Goal: Task Accomplishment & Management: Manage account settings

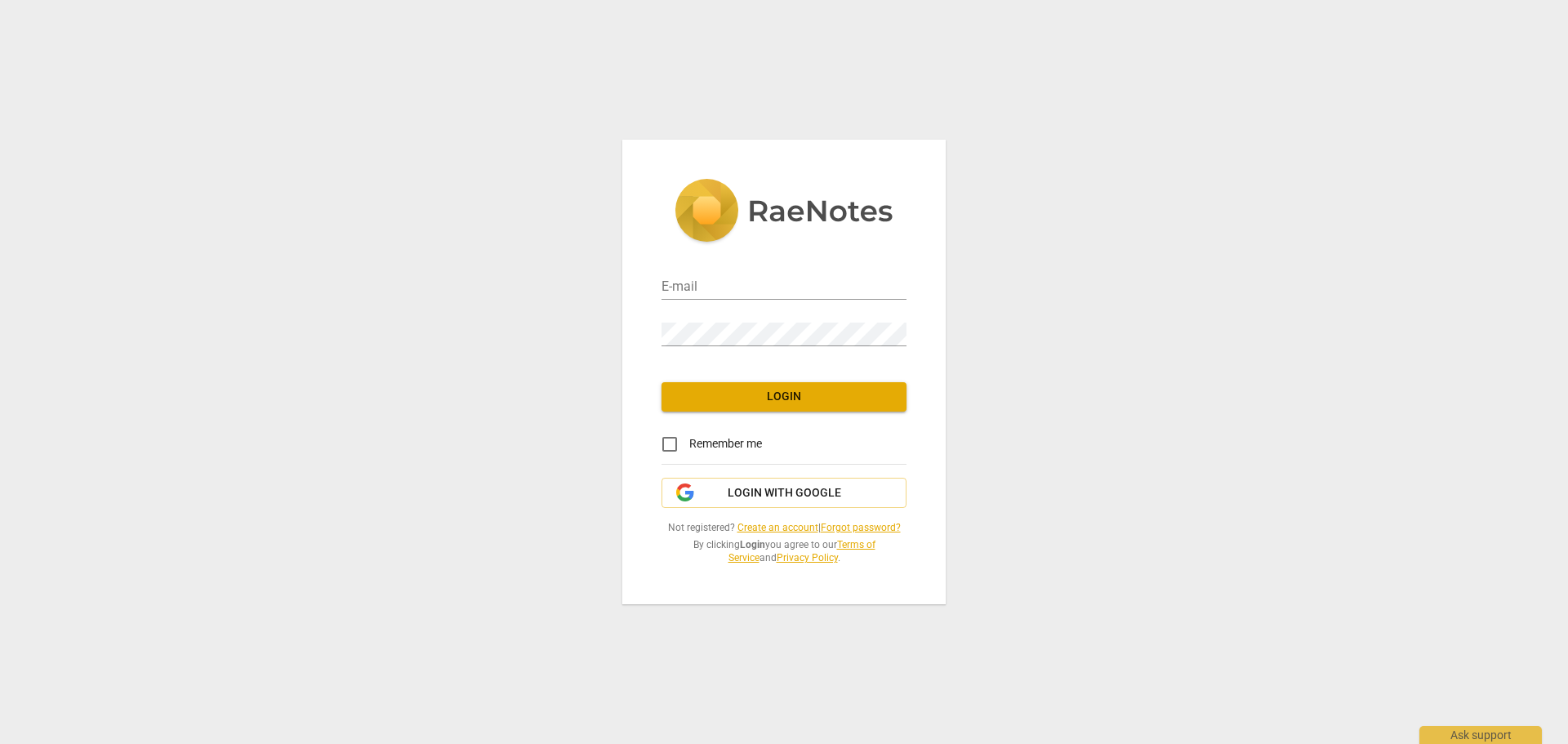
type input "[EMAIL_ADDRESS][DOMAIN_NAME]"
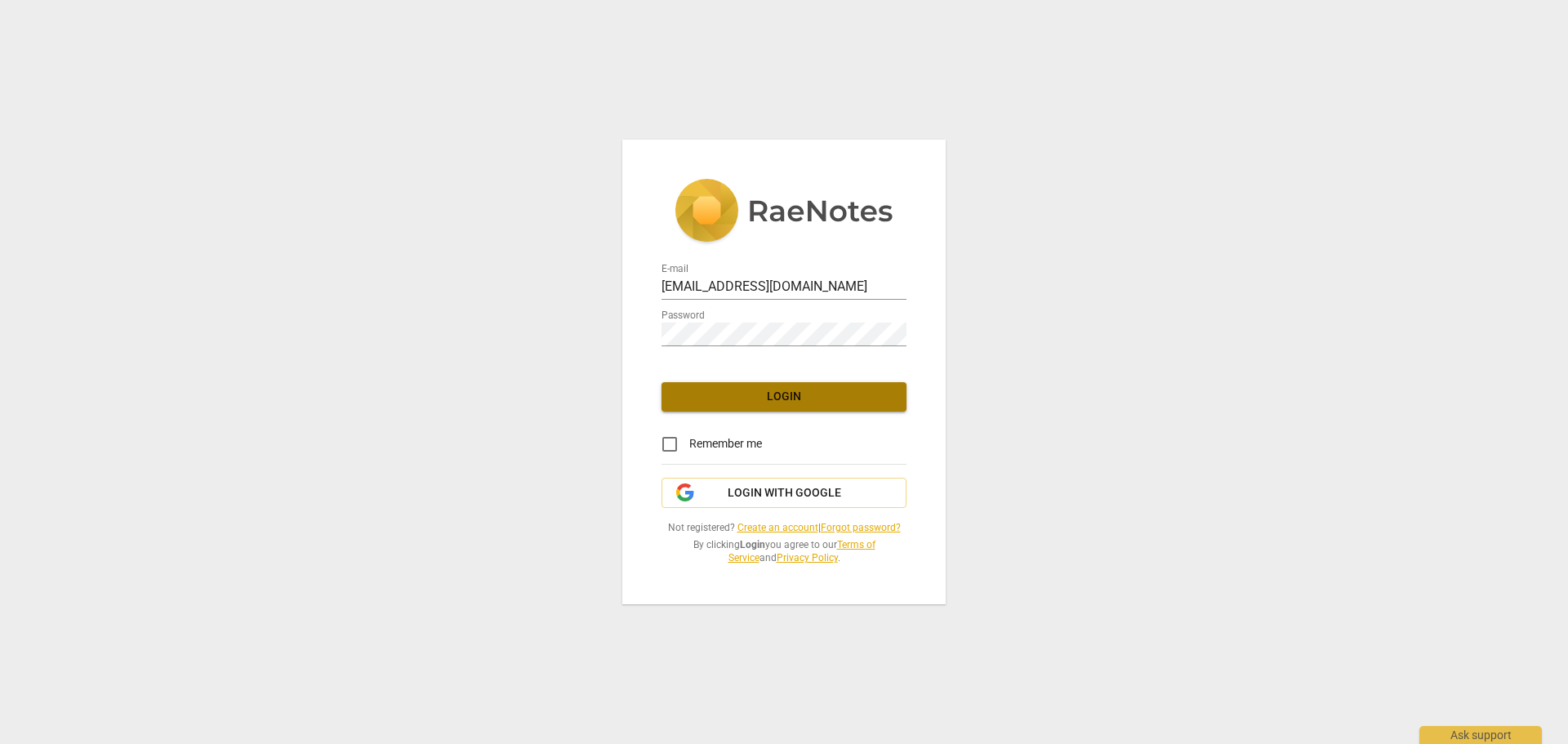
click at [819, 392] on span "Login" at bounding box center [784, 396] width 219 height 16
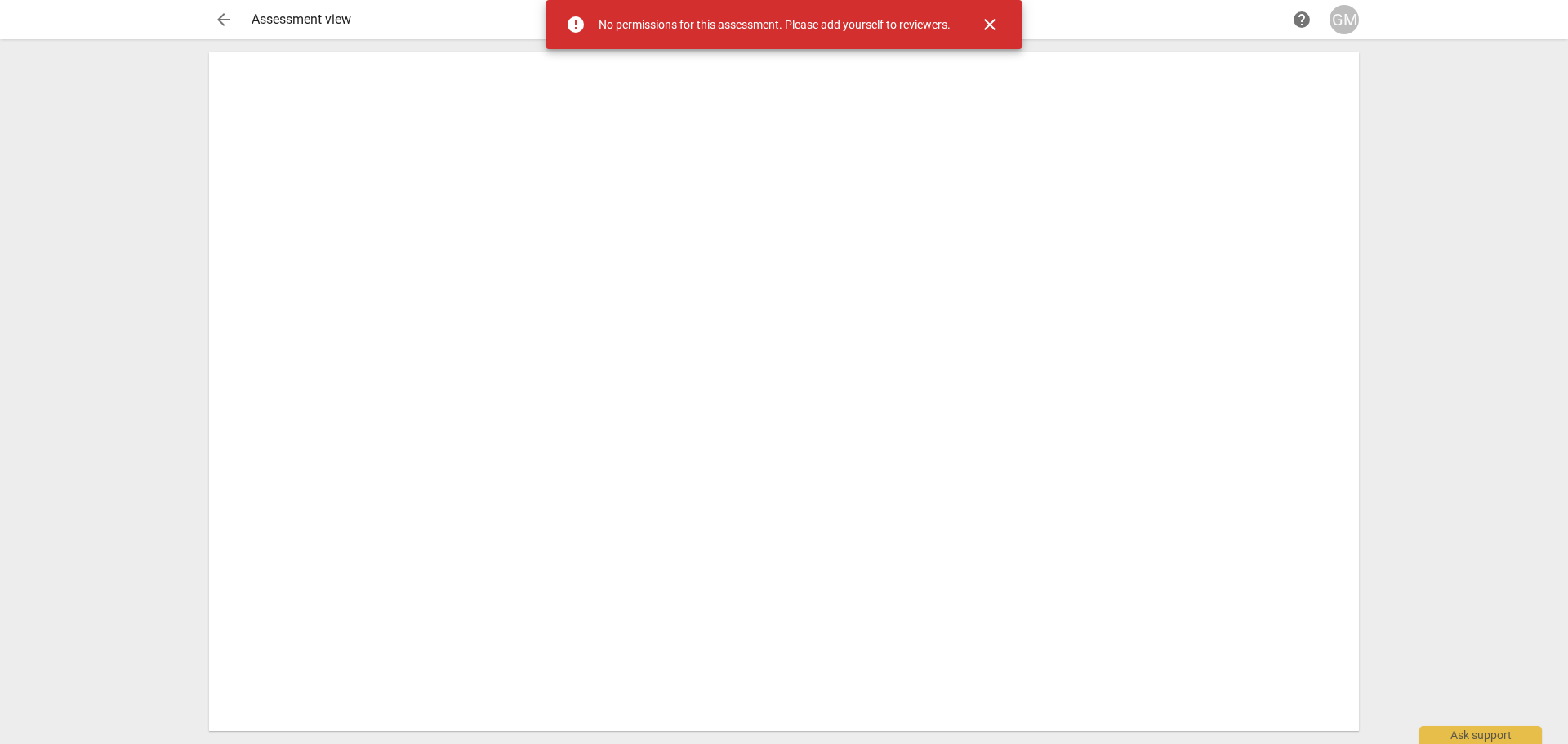
click at [984, 22] on span "close" at bounding box center [989, 25] width 20 height 20
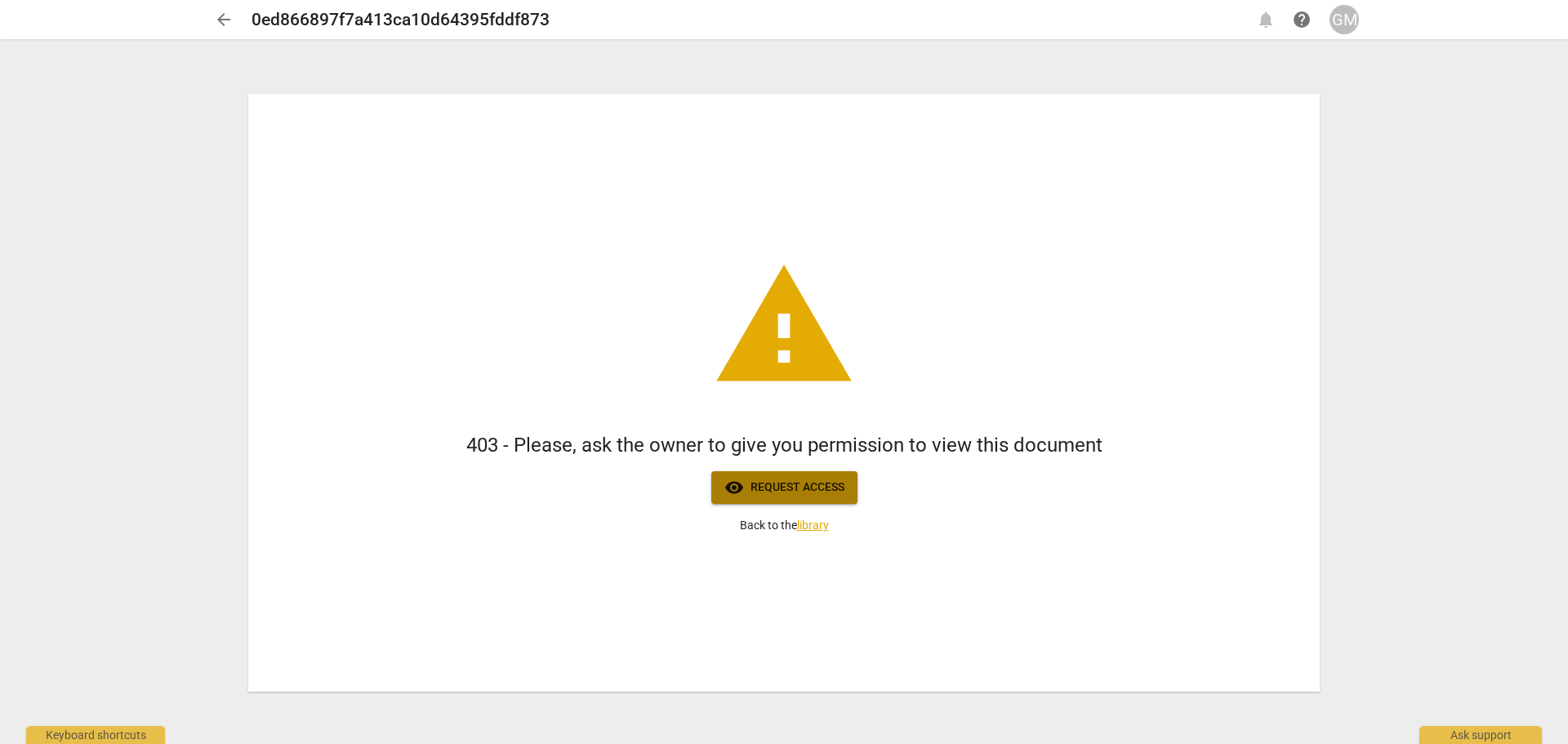
click at [820, 476] on button "visibility Request access" at bounding box center [784, 487] width 146 height 33
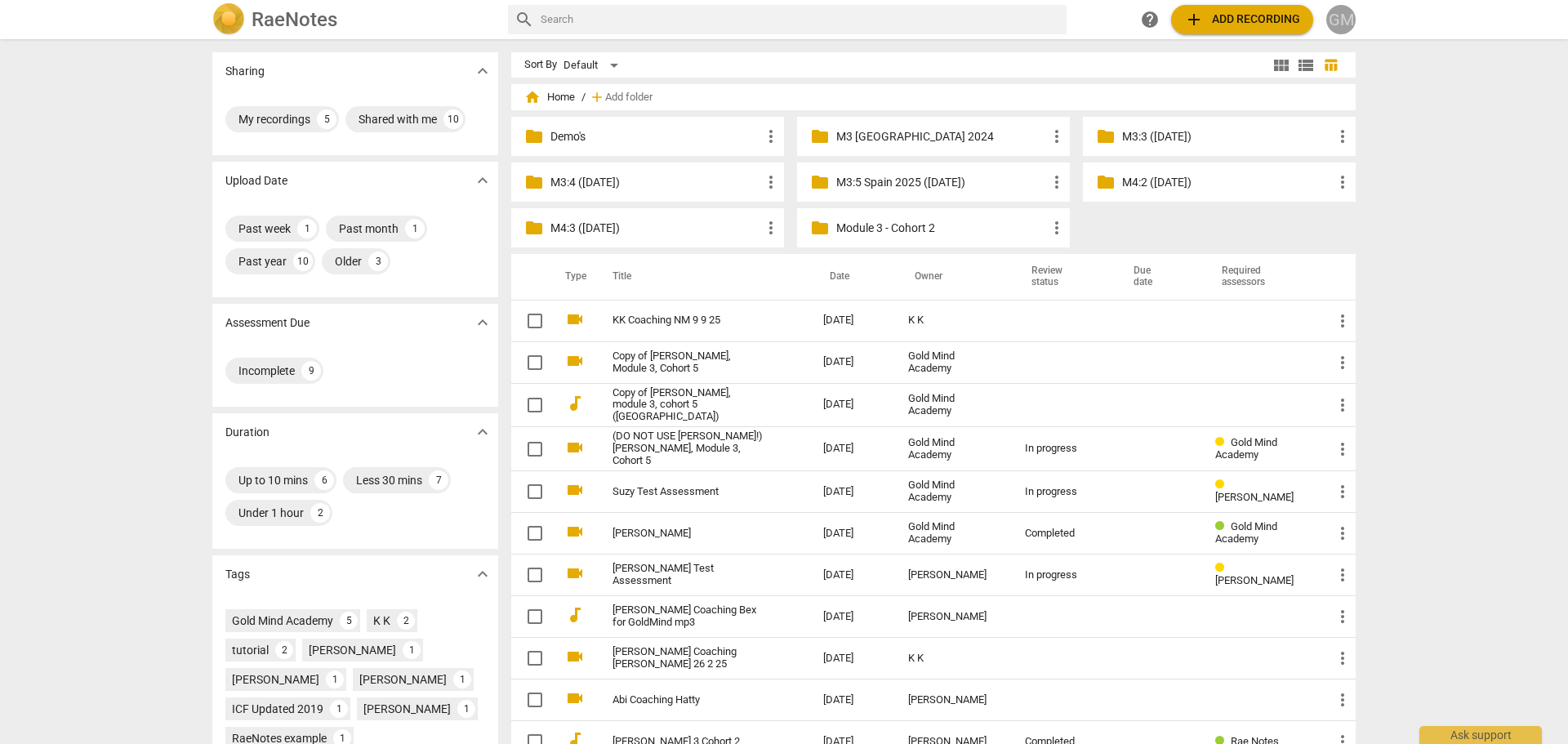
click at [1342, 20] on div "GM" at bounding box center [1341, 20] width 30 height 30
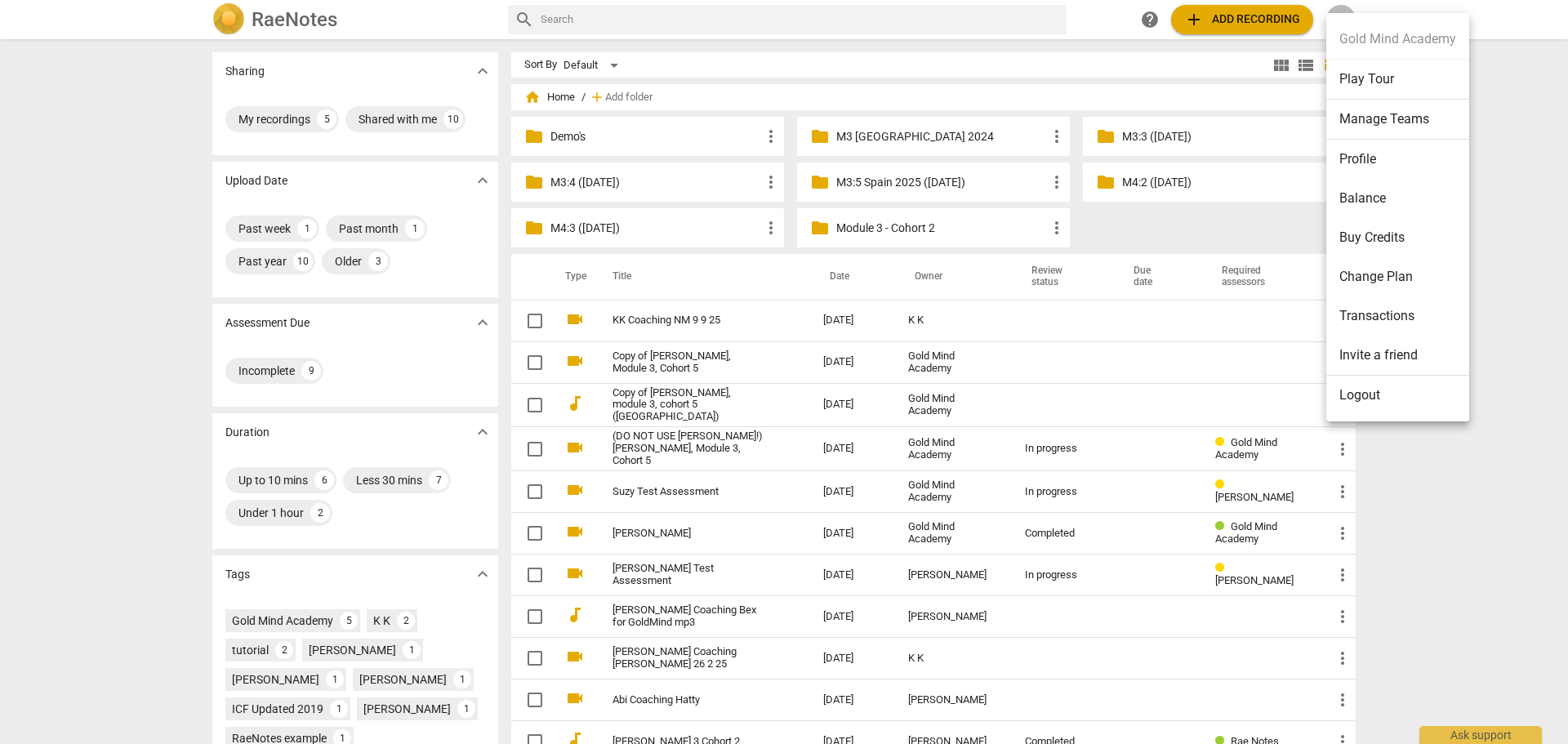
click at [1360, 386] on li "Logout" at bounding box center [1397, 394] width 142 height 39
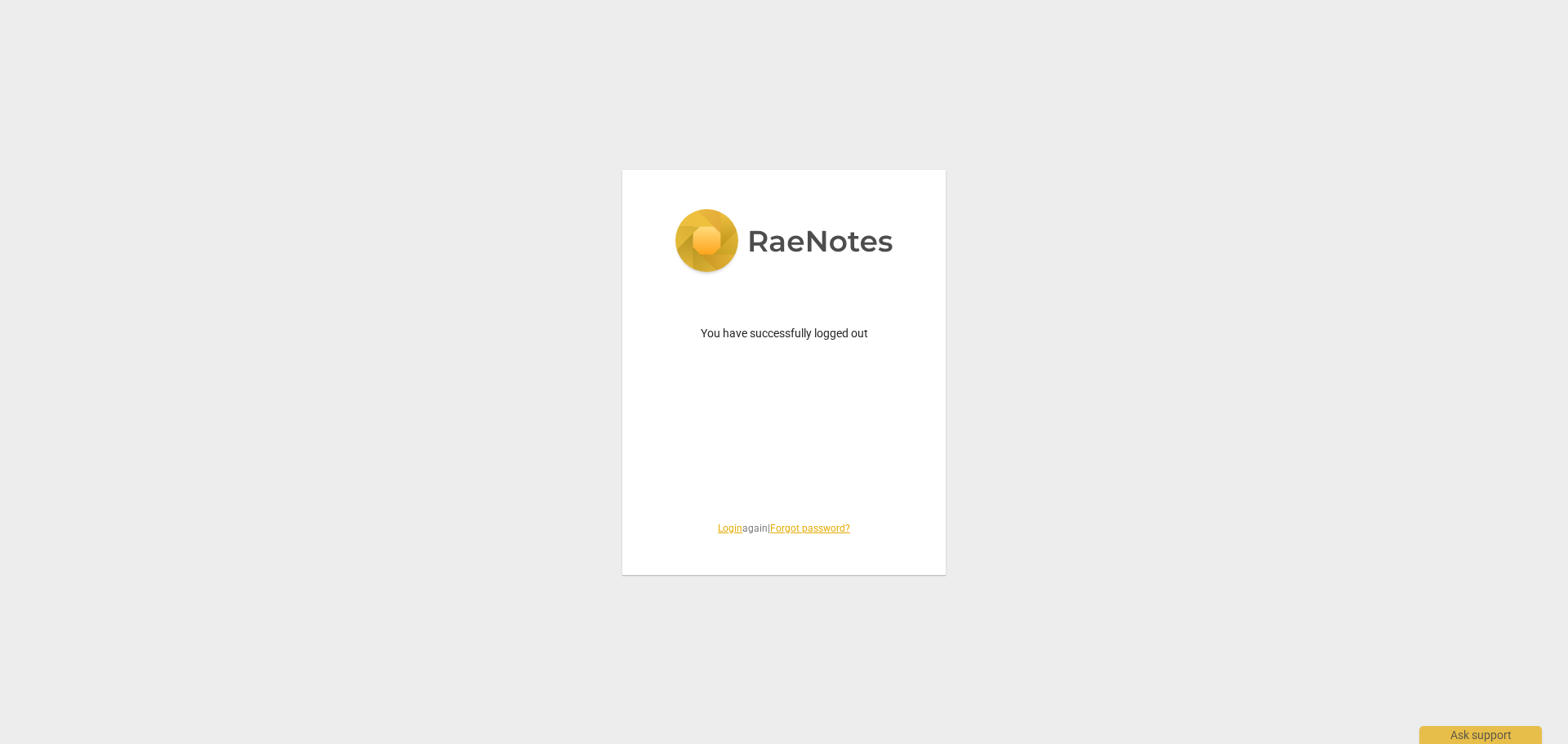
click at [719, 532] on link "Login" at bounding box center [729, 528] width 25 height 11
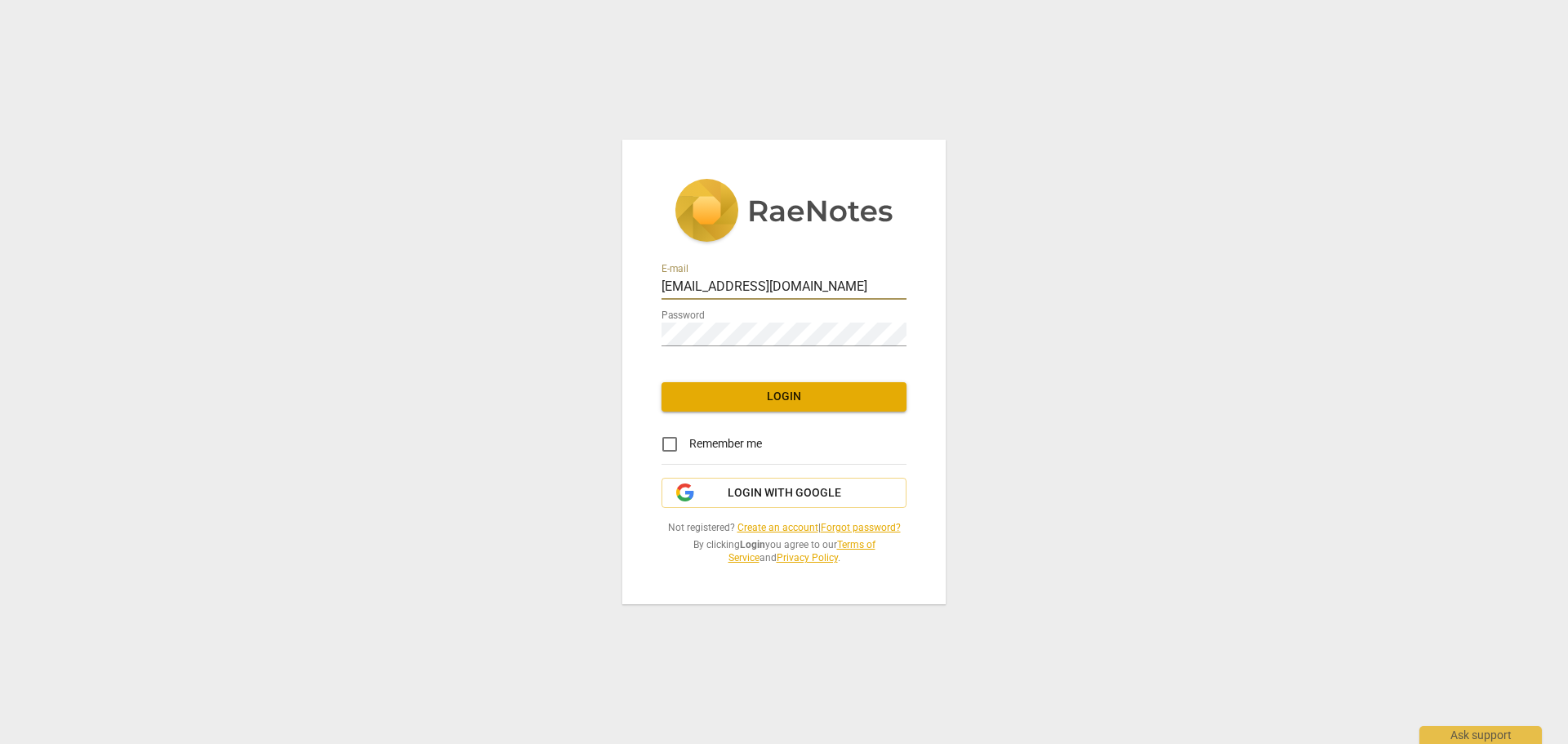
drag, startPoint x: 853, startPoint y: 287, endPoint x: 590, endPoint y: 294, distance: 263.1
click at [590, 294] on div "E-mail [EMAIL_ADDRESS][DOMAIN_NAME] Password Login Remember me Login with Googl…" at bounding box center [784, 372] width 1568 height 744
type input "[PERSON_NAME][EMAIL_ADDRESS][DOMAIN_NAME]"
click at [766, 401] on span "Login" at bounding box center [784, 396] width 219 height 16
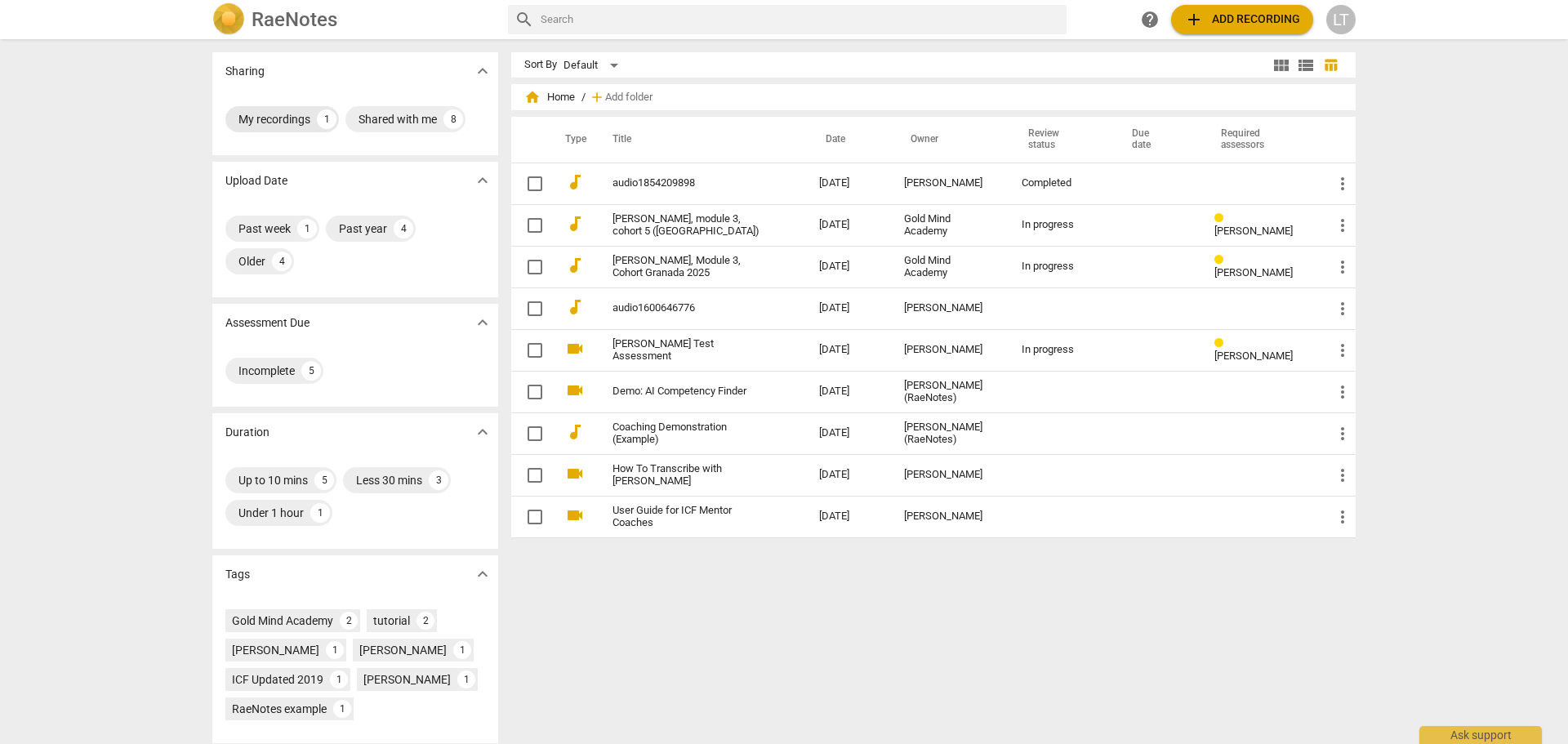
click at [292, 124] on div "My recordings" at bounding box center [274, 119] width 72 height 16
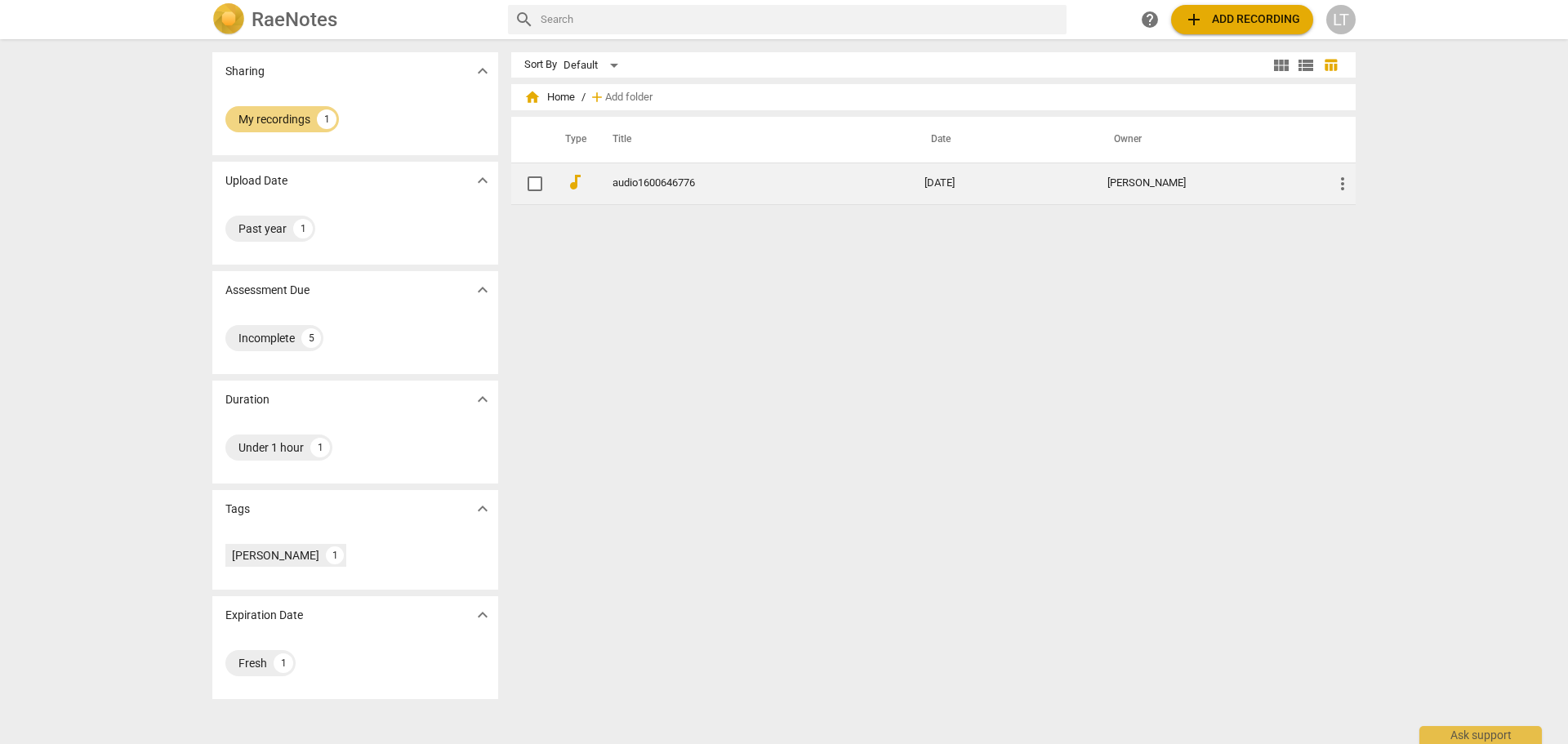
click at [642, 181] on link "audio1600646776" at bounding box center [739, 183] width 253 height 12
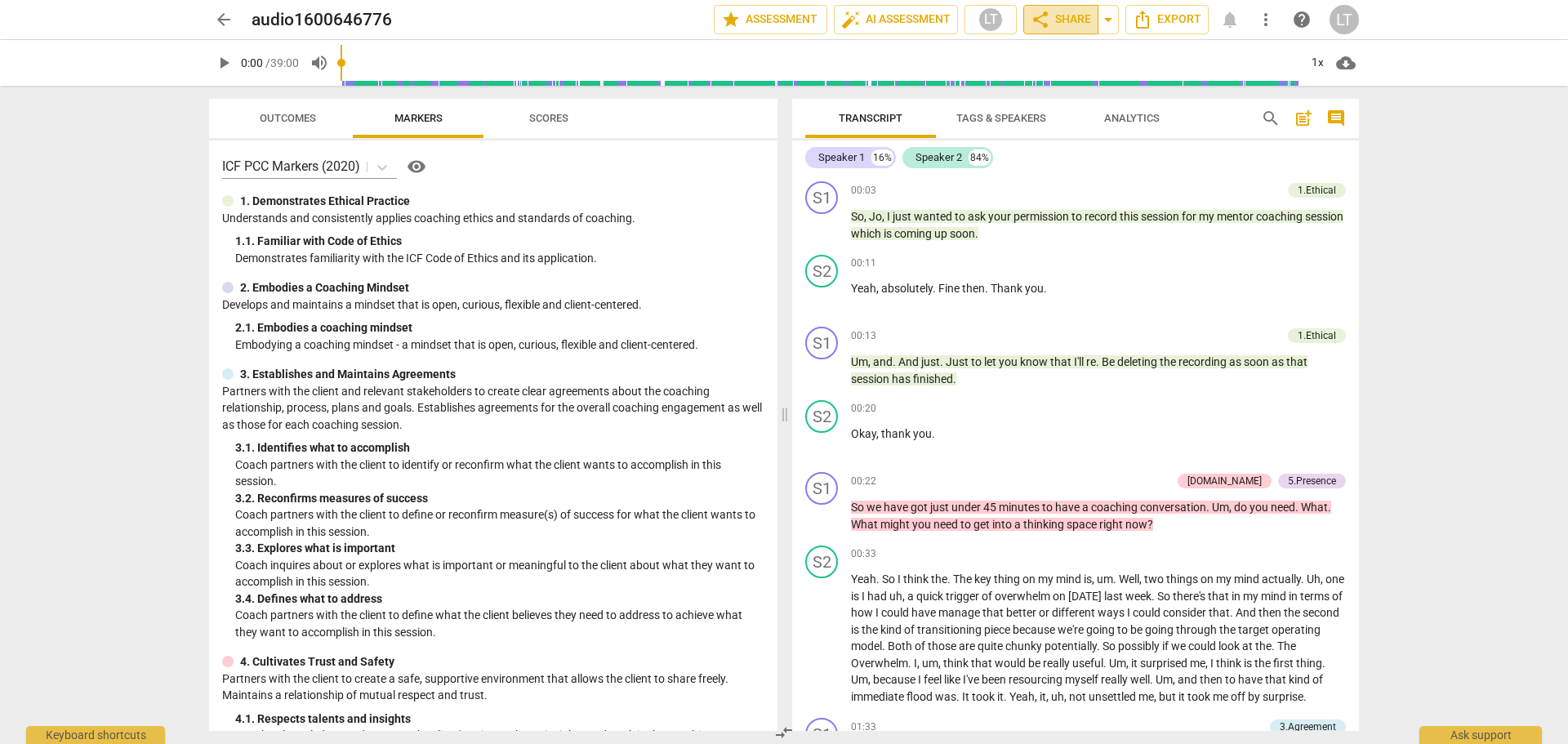
click at [1064, 15] on span "share Share" at bounding box center [1060, 20] width 61 height 20
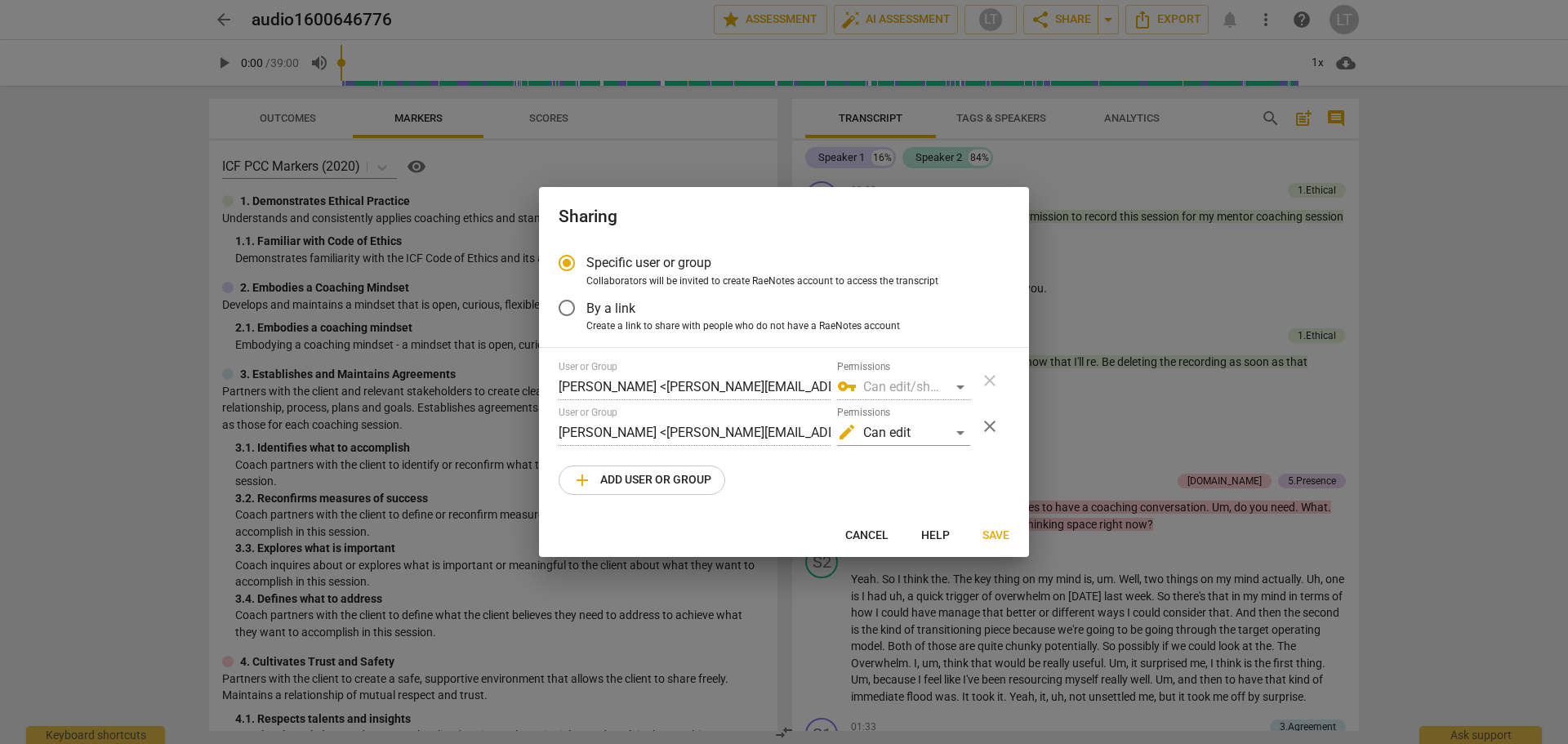
scroll to position [0, 32]
click at [987, 531] on span "Save" at bounding box center [995, 535] width 27 height 16
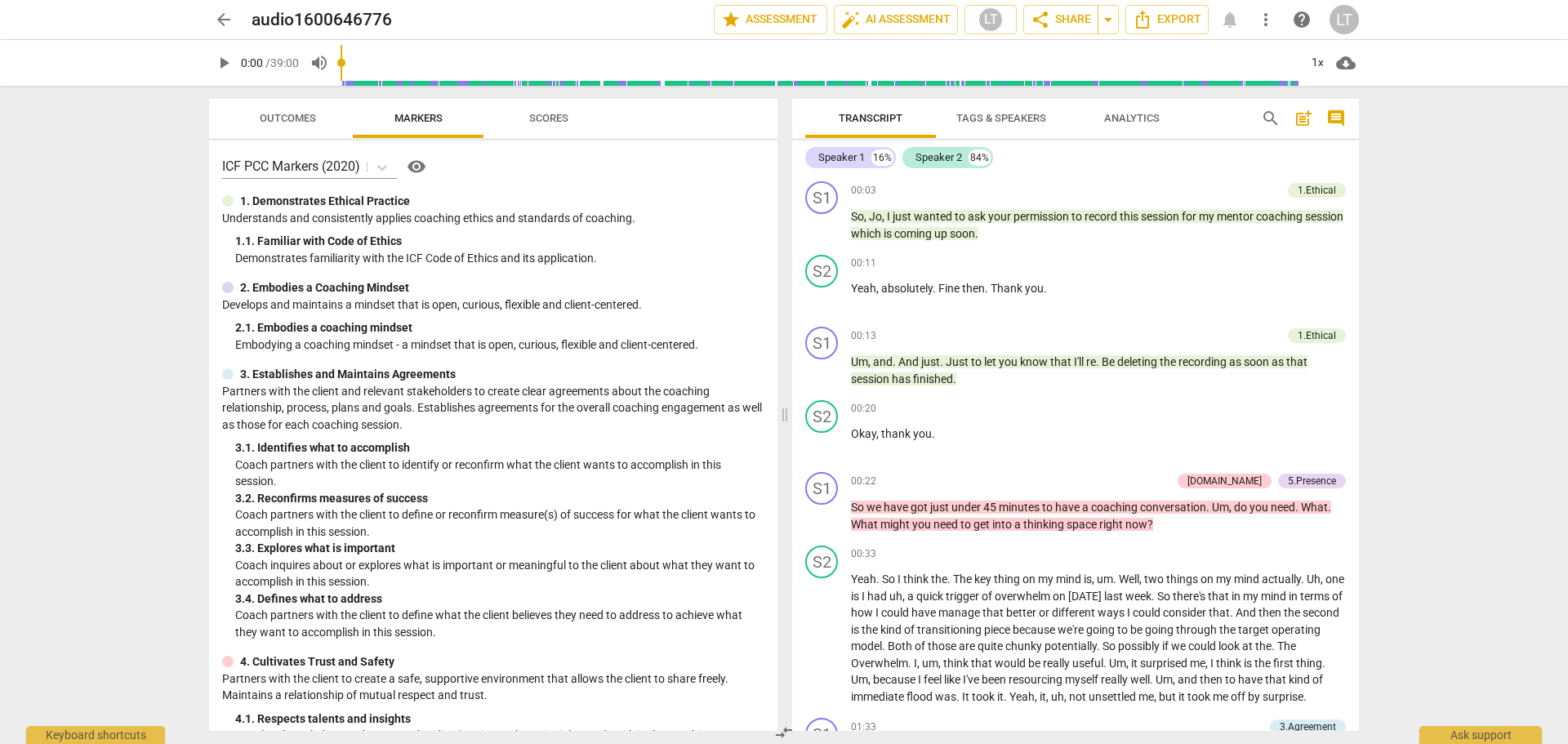
radio input "false"
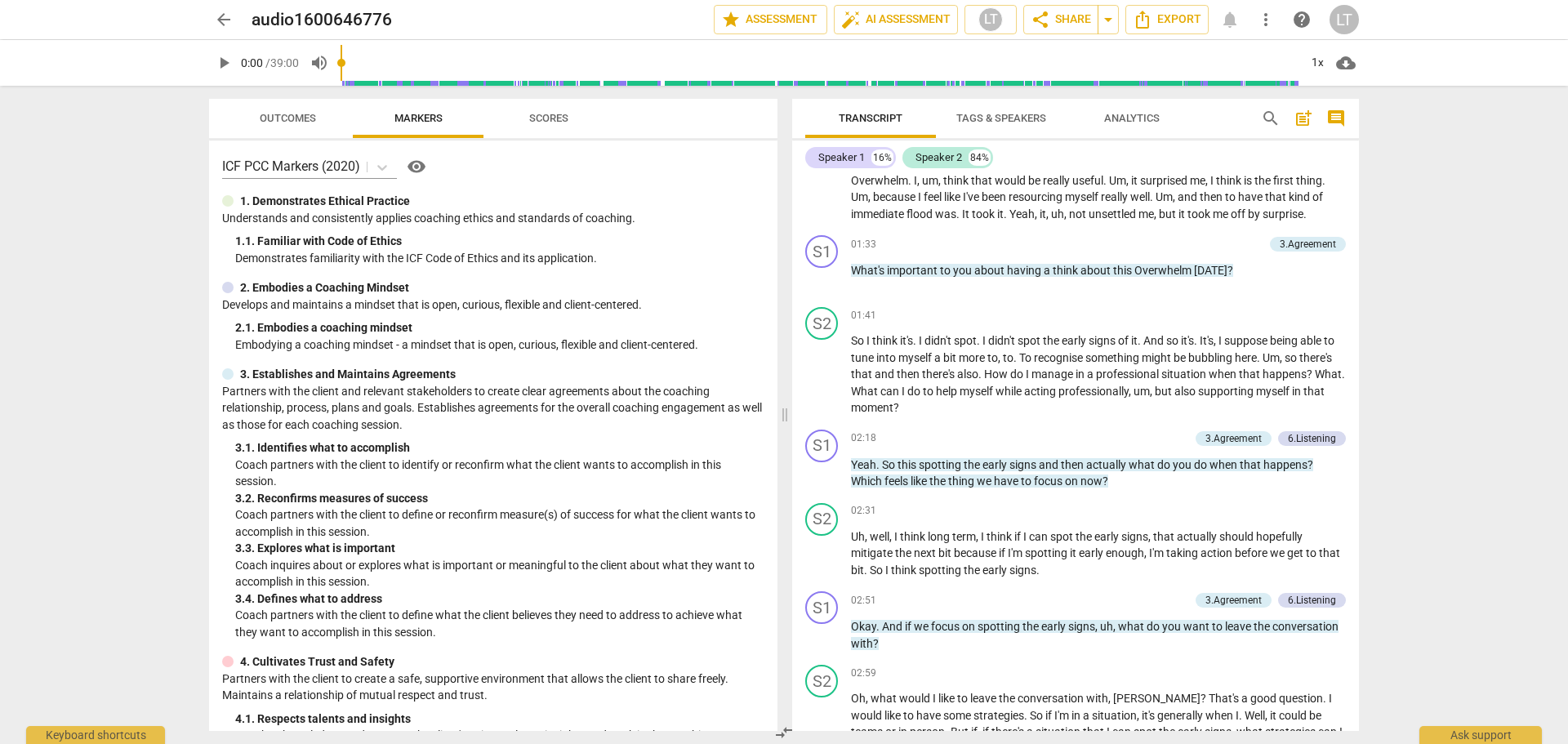
scroll to position [0, 0]
